Goal: Task Accomplishment & Management: Complete application form

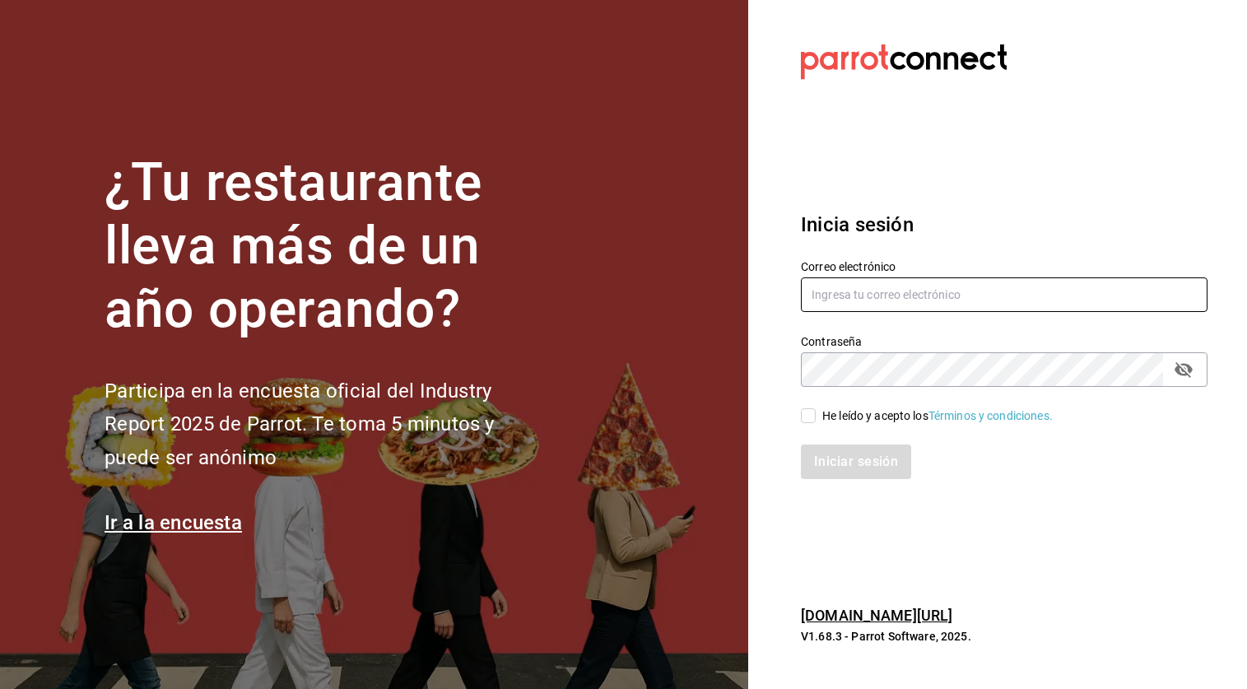
click at [859, 282] on input "text" at bounding box center [1004, 294] width 407 height 35
type input "a"
type input "h"
type input "a"
type input "[EMAIL_ADDRESS][DOMAIN_NAME]"
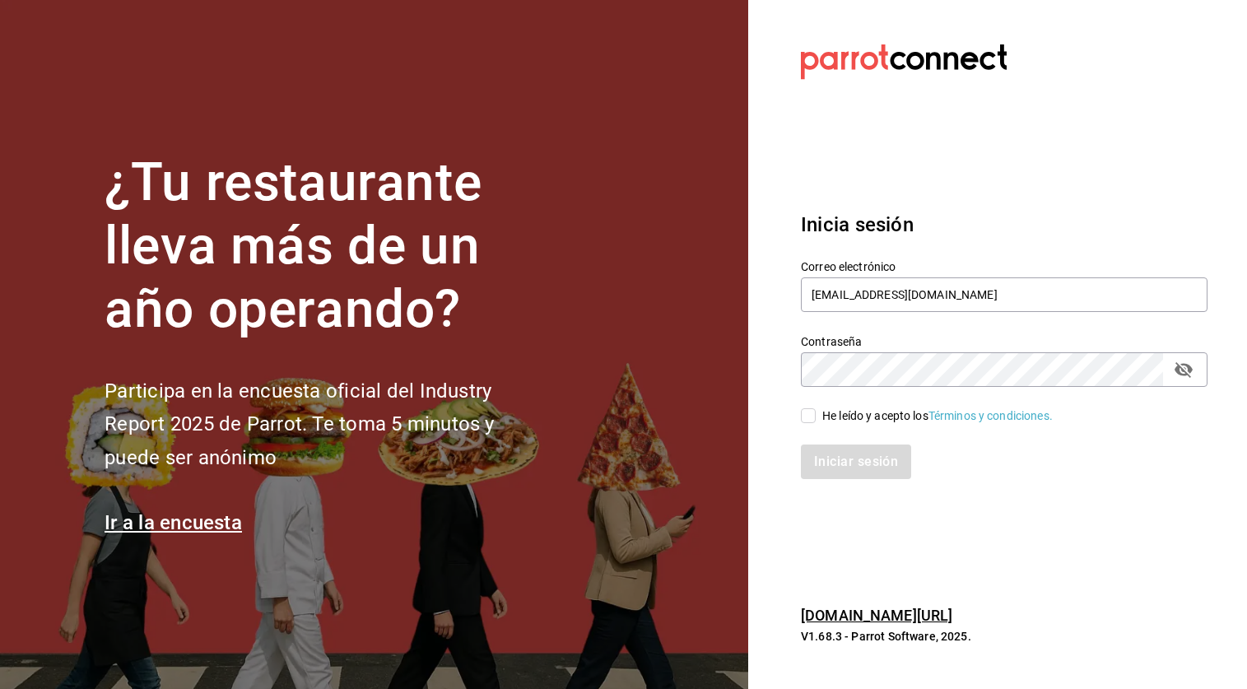
click at [1189, 377] on icon "passwordField" at bounding box center [1184, 370] width 20 height 20
click at [805, 417] on input "He leído y acepto los Términos y condiciones." at bounding box center [808, 415] width 15 height 15
checkbox input "true"
click at [845, 465] on button "Iniciar sesión" at bounding box center [857, 461] width 112 height 35
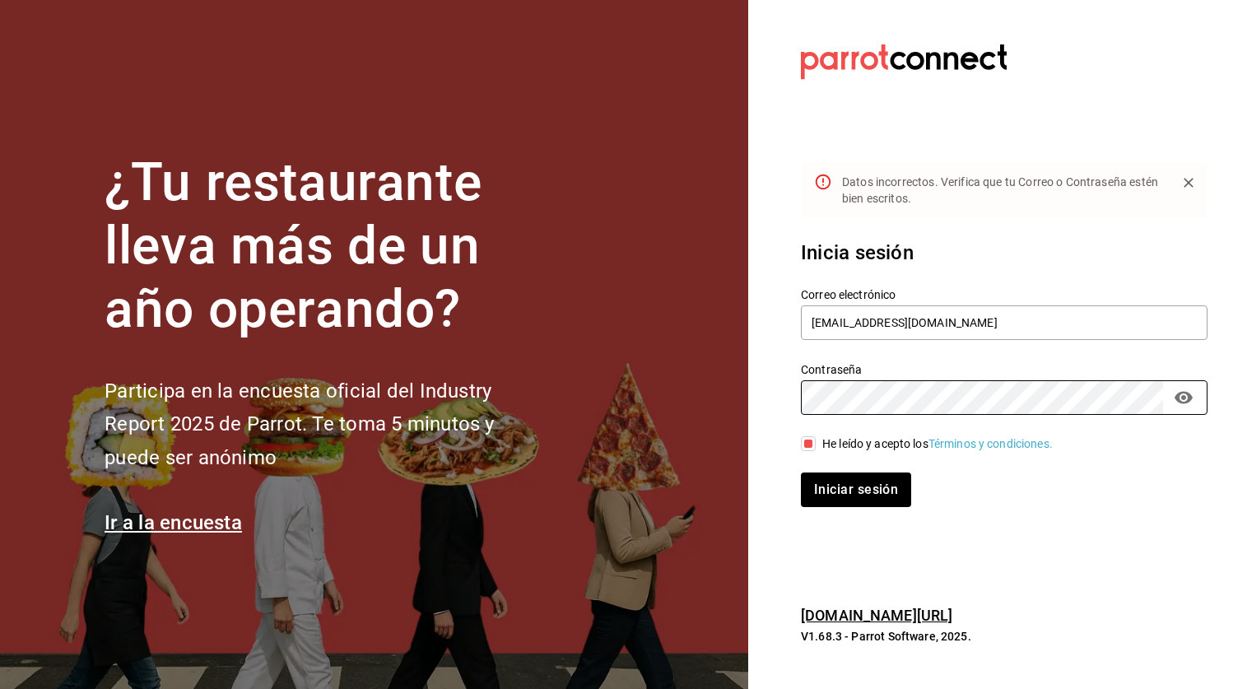
click at [801, 472] on button "Iniciar sesión" at bounding box center [856, 489] width 110 height 35
